Goal: Check status: Check status

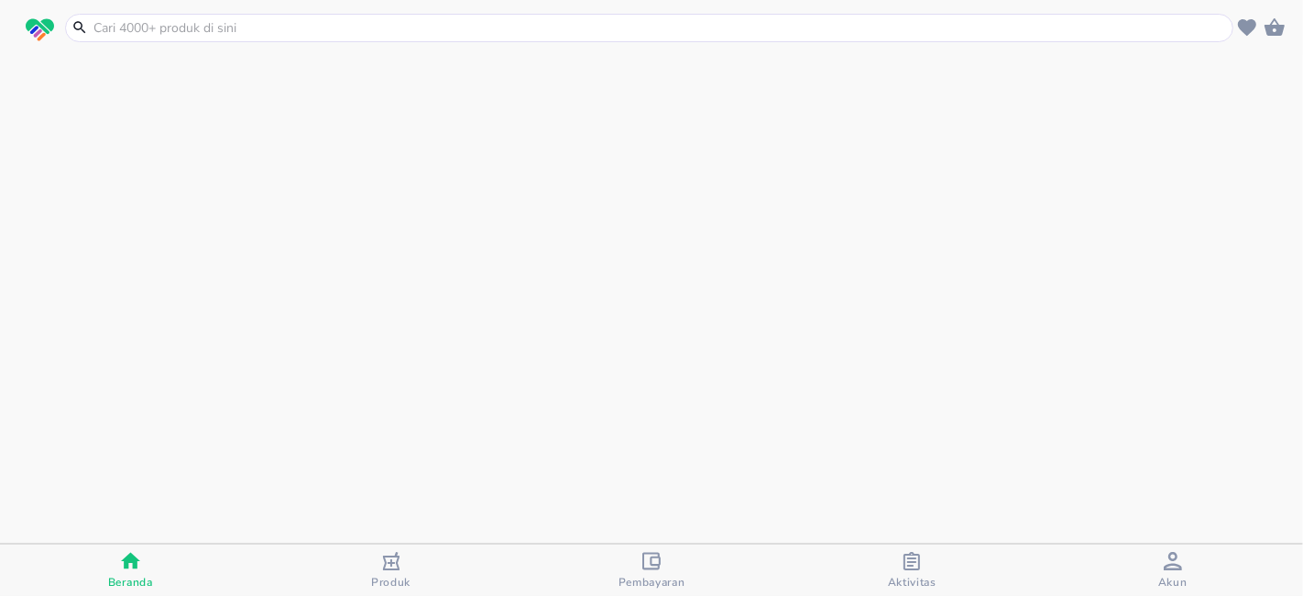
click at [924, 567] on div "Aktivitas" at bounding box center [912, 571] width 49 height 38
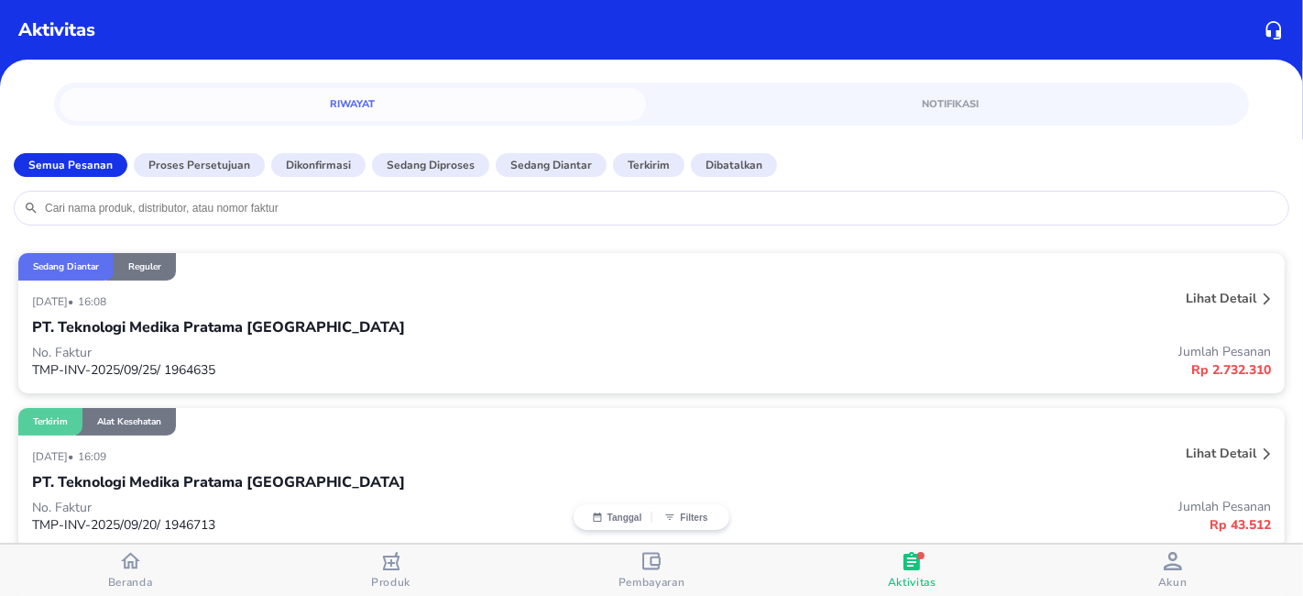
click at [1260, 304] on div at bounding box center [1267, 300] width 15 height 29
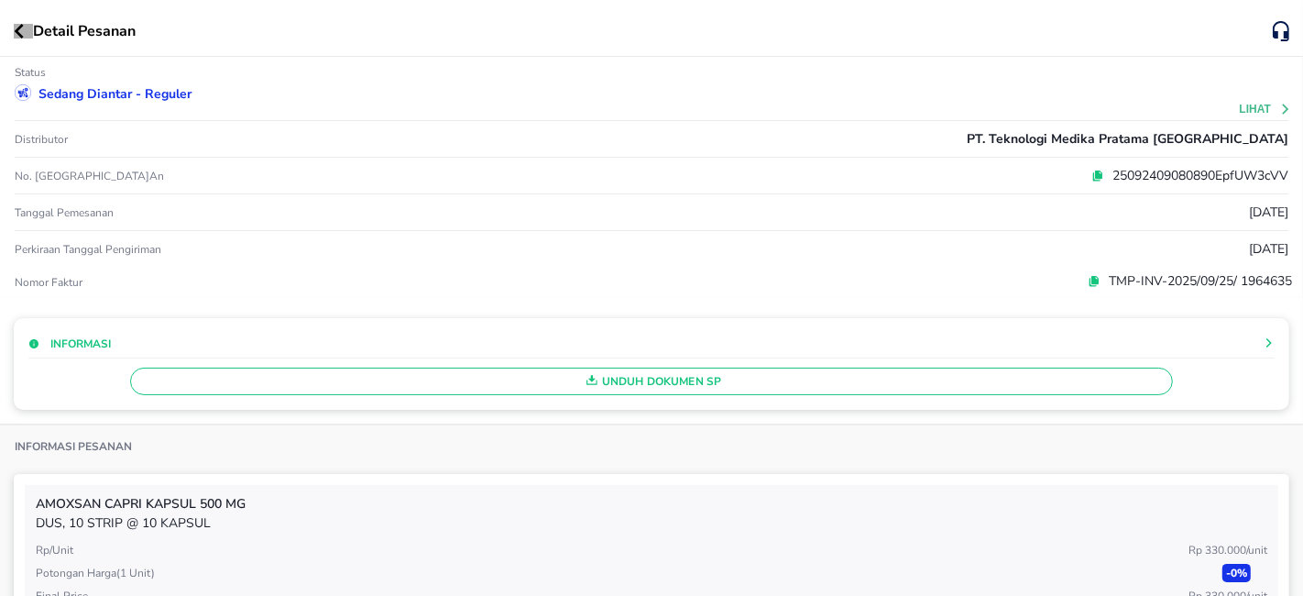
click at [16, 38] on icon "button" at bounding box center [19, 31] width 10 height 15
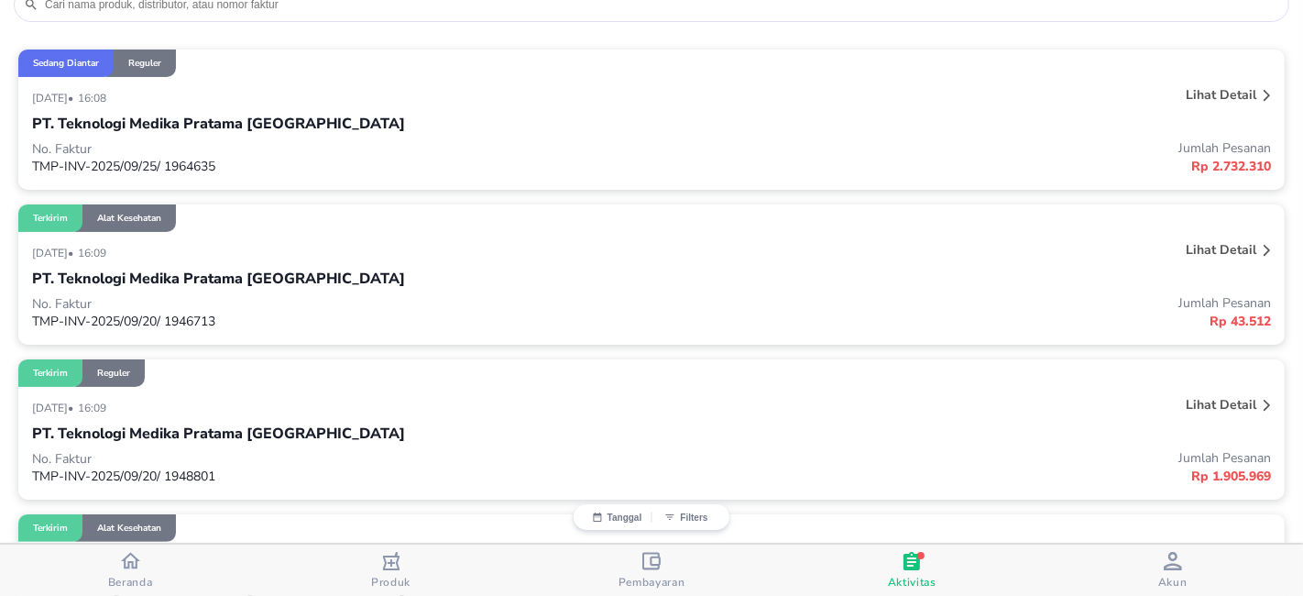
scroll to position [102, 0]
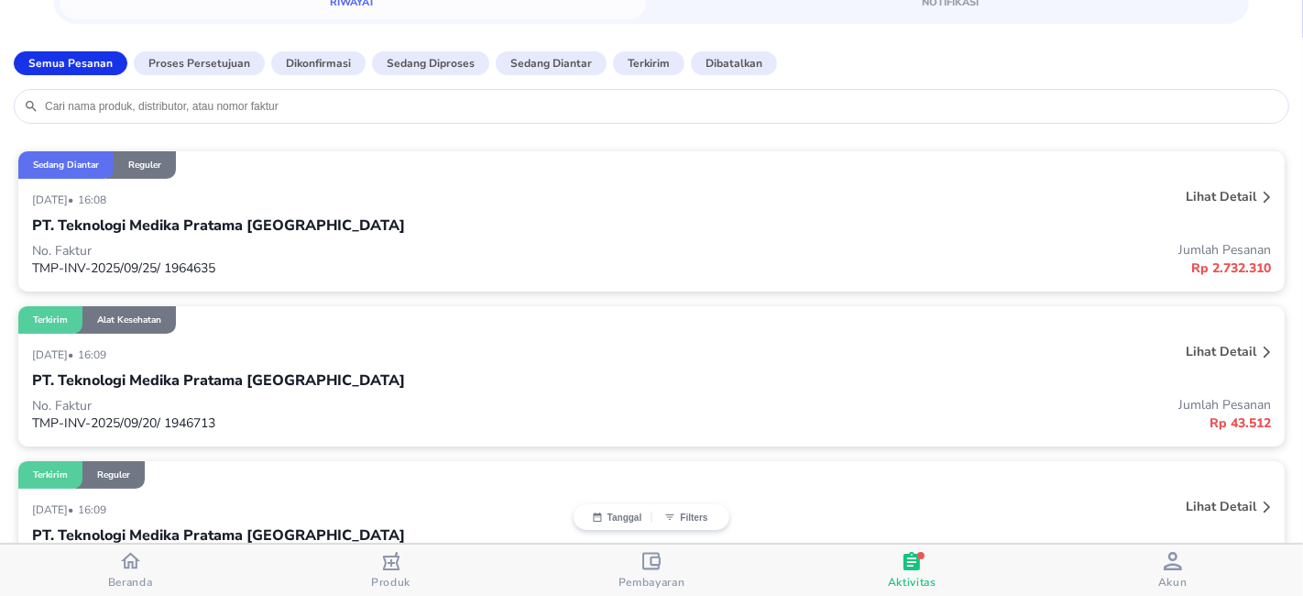
click at [1260, 195] on div at bounding box center [1267, 198] width 15 height 29
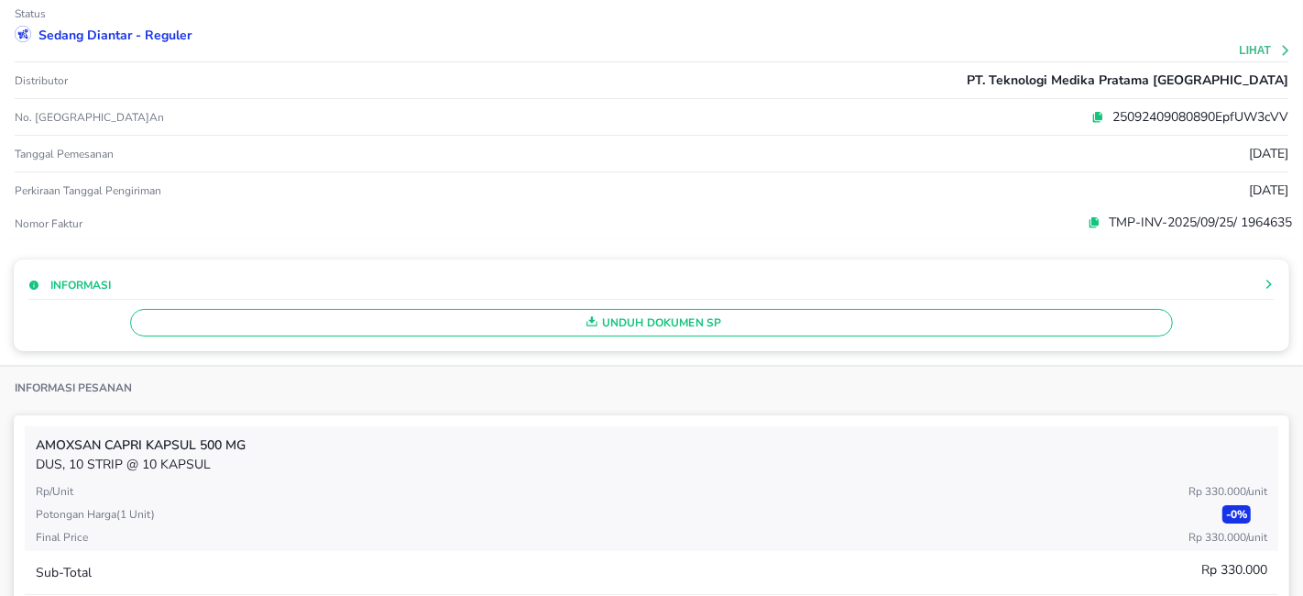
scroll to position [0, 0]
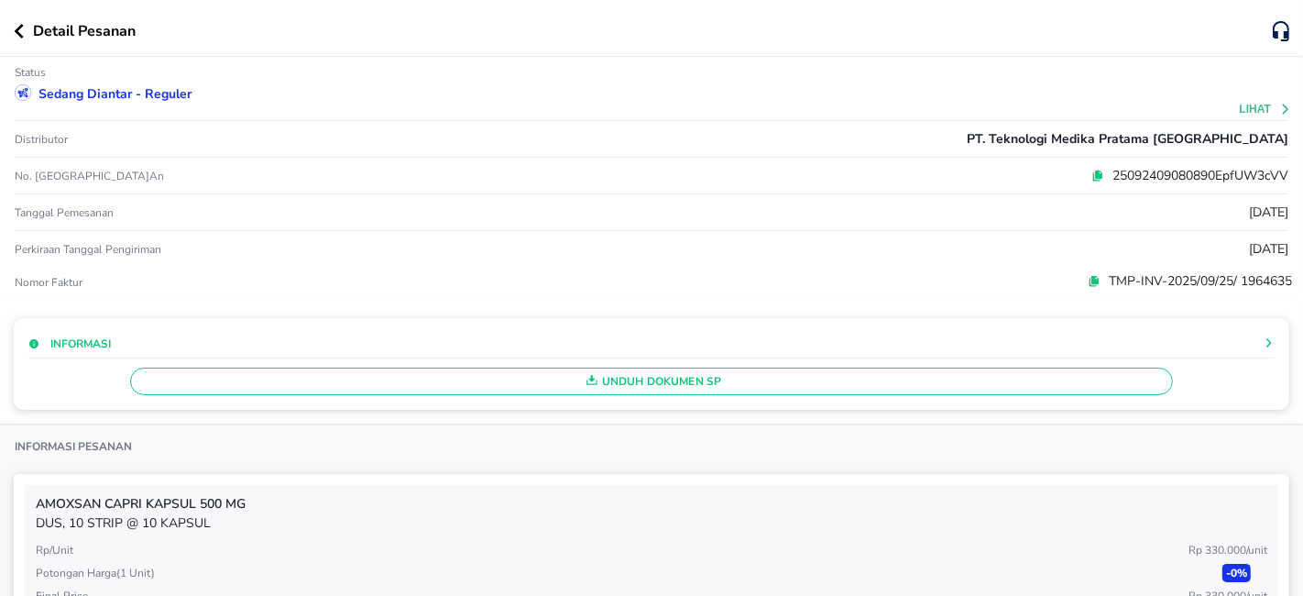
click at [17, 25] on icon "button" at bounding box center [19, 31] width 10 height 15
